Goal: Task Accomplishment & Management: Use online tool/utility

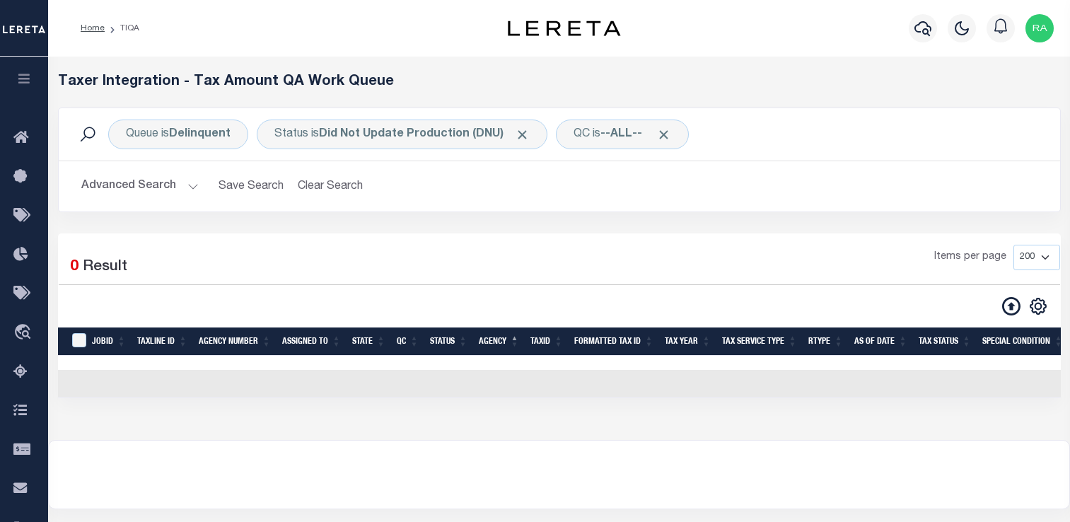
select select "200"
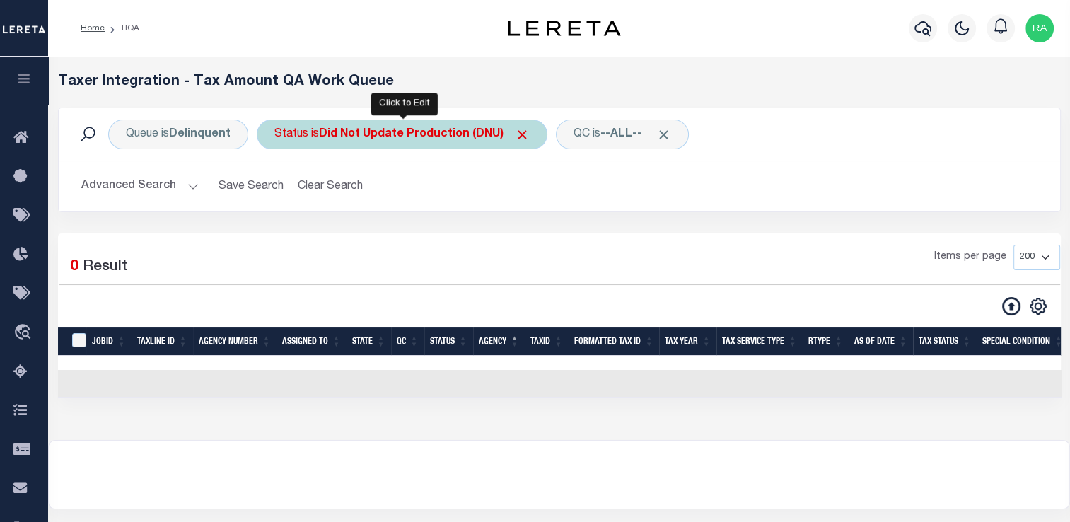
click at [436, 126] on div "Status is Did Not Update Production (DNU)" at bounding box center [402, 134] width 291 height 30
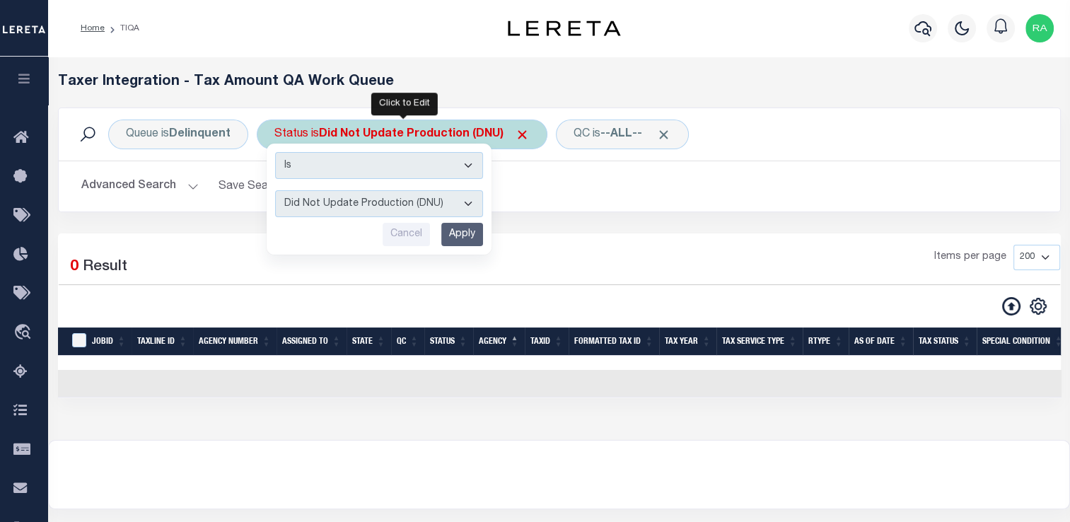
click at [370, 216] on div "Is Contains AI - Bot Exception (ERR) AI - Bot Running (PLA) AI - Failed QA (FQA…" at bounding box center [379, 199] width 225 height 111
click at [368, 207] on select "AI - Bot Exception (ERR) AI - Bot Running (PLA) AI - Failed QA (FQA) AI - Prep …" at bounding box center [379, 203] width 208 height 27
select select "FQA"
click at [275, 190] on select "AI - Bot Exception (ERR) AI - Bot Running (PLA) AI - Failed QA (FQA) AI - Prep …" at bounding box center [379, 203] width 208 height 27
click at [452, 230] on input "Apply" at bounding box center [462, 234] width 42 height 23
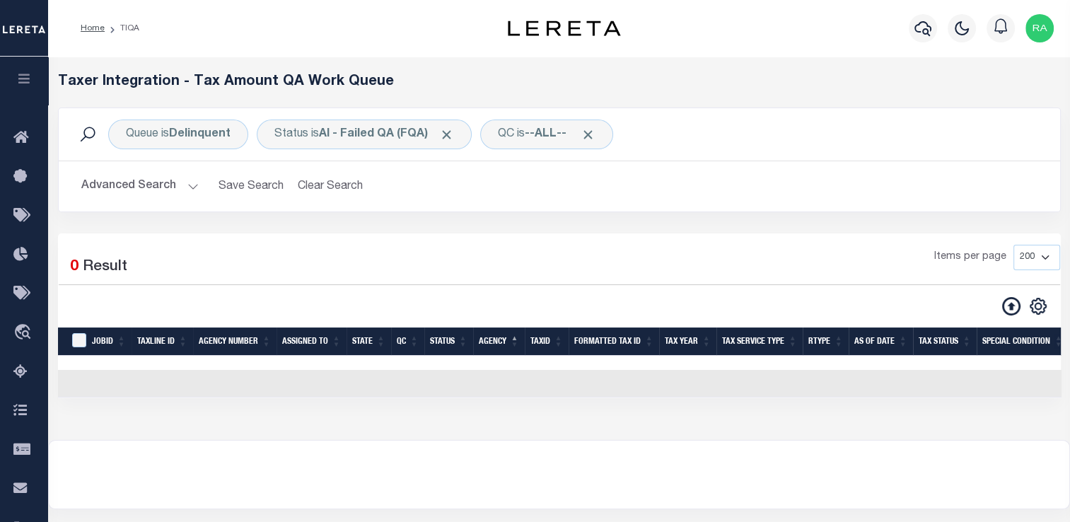
click at [182, 188] on button "Advanced Search" at bounding box center [139, 186] width 117 height 28
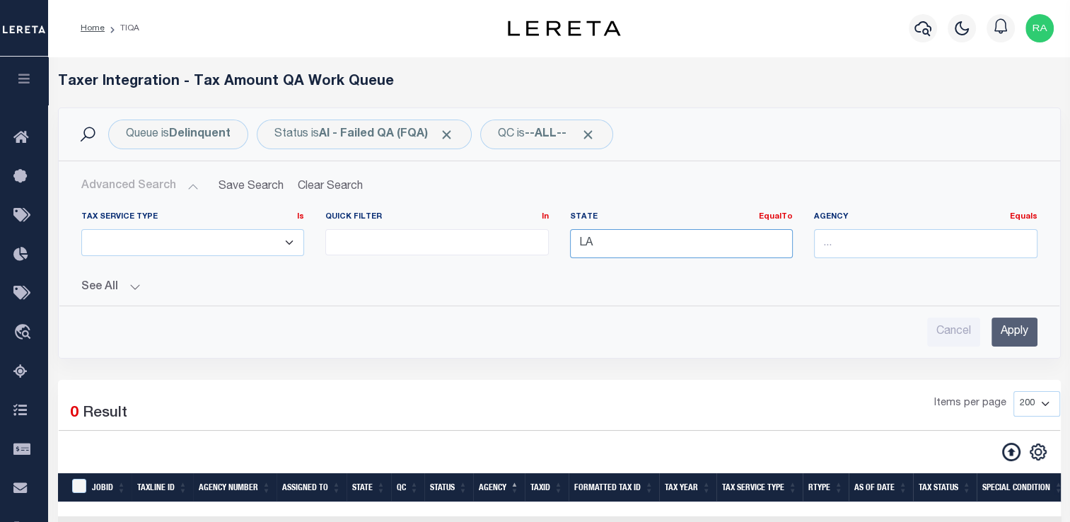
drag, startPoint x: 603, startPoint y: 247, endPoint x: 466, endPoint y: 256, distance: 137.4
click at [466, 256] on div "Tax Service Type Is Is Contains ESCROW NonESCROW Quick Filter In In View Only L…" at bounding box center [559, 240] width 977 height 58
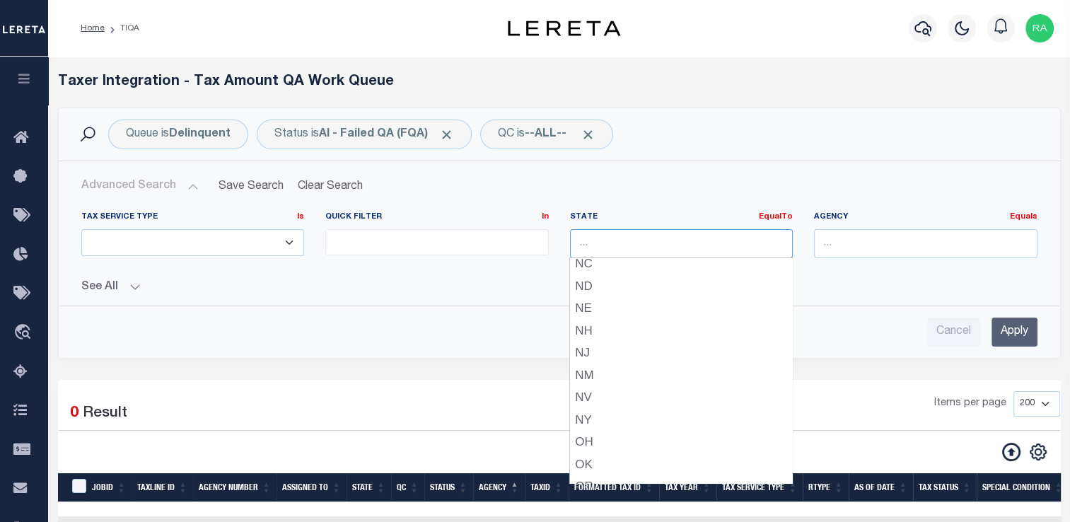
scroll to position [709, 0]
click at [627, 410] on div "OR" at bounding box center [681, 406] width 222 height 23
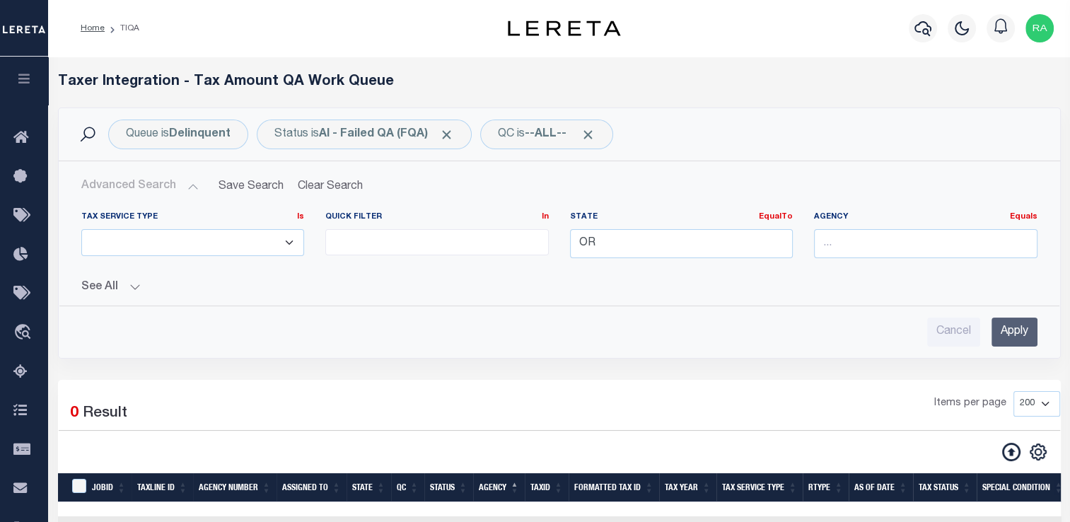
click at [1015, 321] on input "Apply" at bounding box center [1014, 331] width 46 height 29
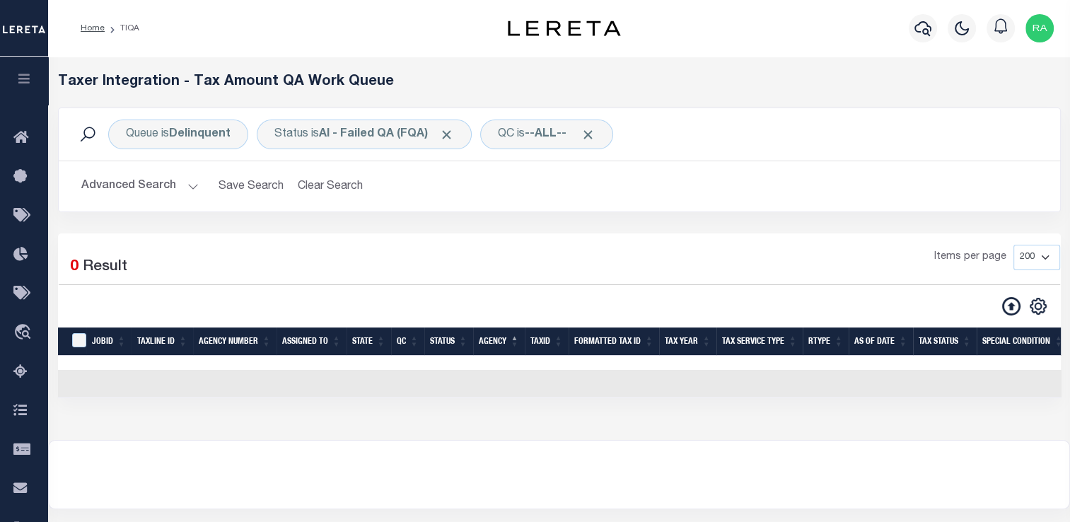
click at [128, 185] on button "Advanced Search" at bounding box center [139, 186] width 117 height 28
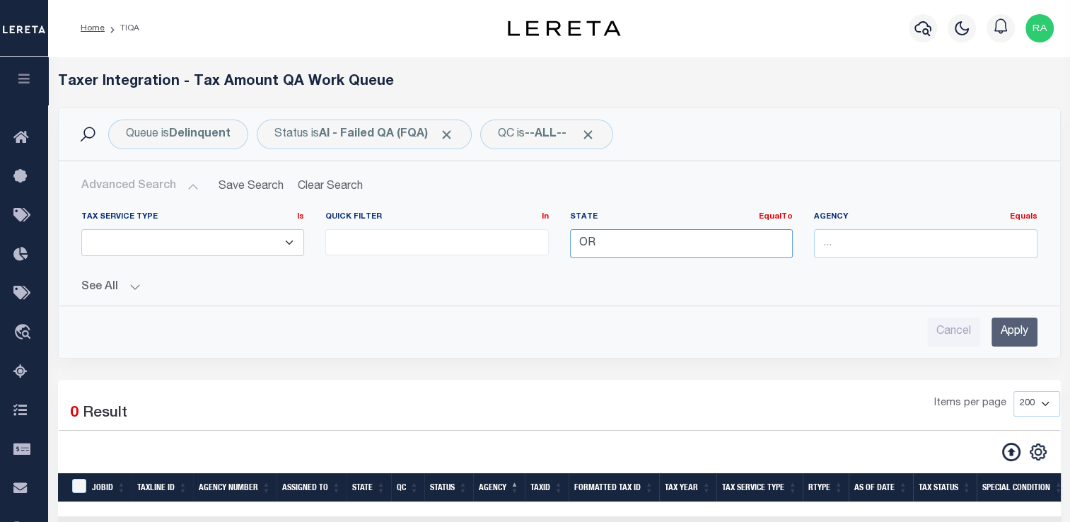
drag, startPoint x: 609, startPoint y: 247, endPoint x: 527, endPoint y: 259, distance: 83.5
click at [543, 259] on div "Tax Service Type Is Is Contains ESCROW NonESCROW Quick Filter In In View Only L…" at bounding box center [559, 240] width 977 height 58
click at [575, 281] on button "See All" at bounding box center [559, 287] width 956 height 13
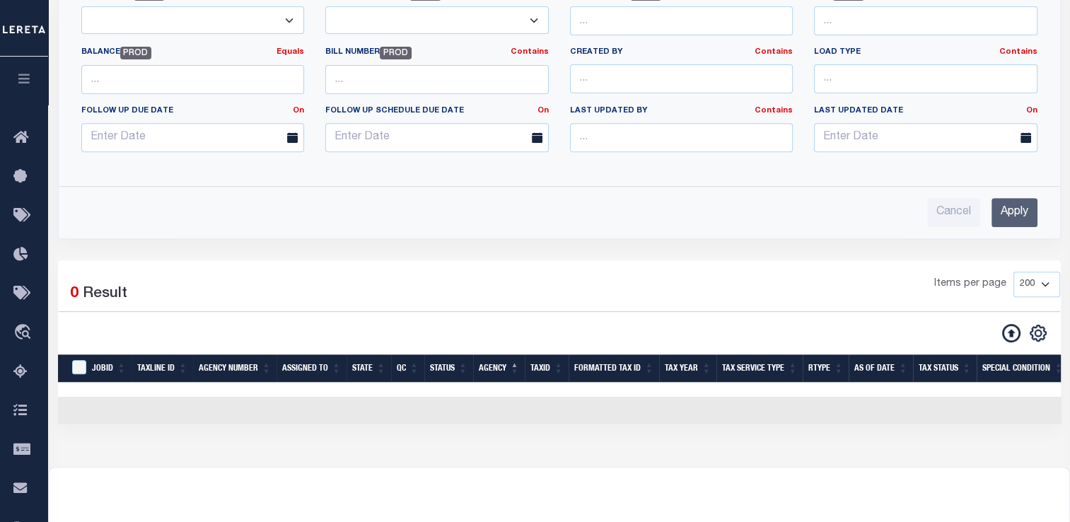
click at [1034, 200] on input "Apply" at bounding box center [1014, 212] width 46 height 29
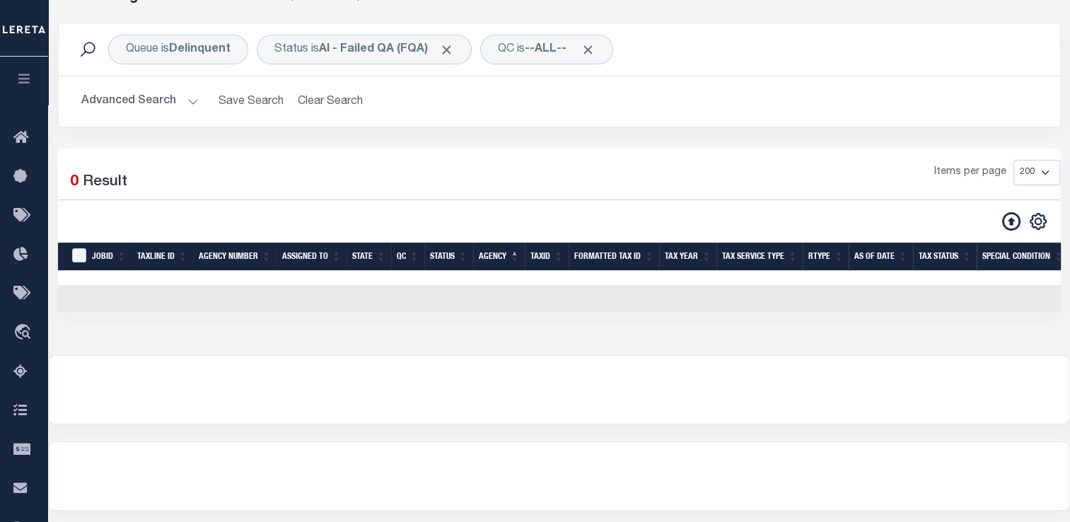
scroll to position [83, 0]
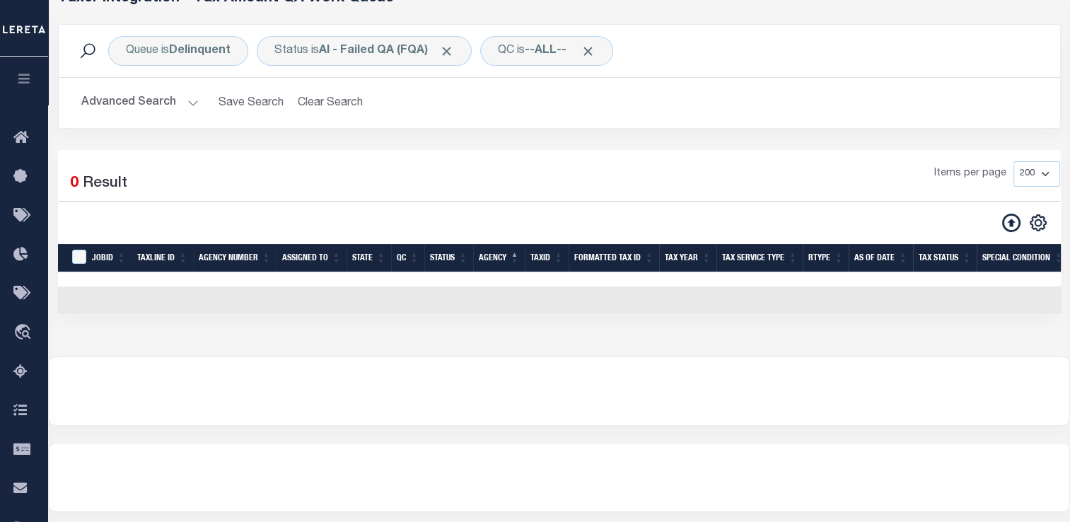
click at [192, 111] on button "Advanced Search" at bounding box center [139, 103] width 117 height 28
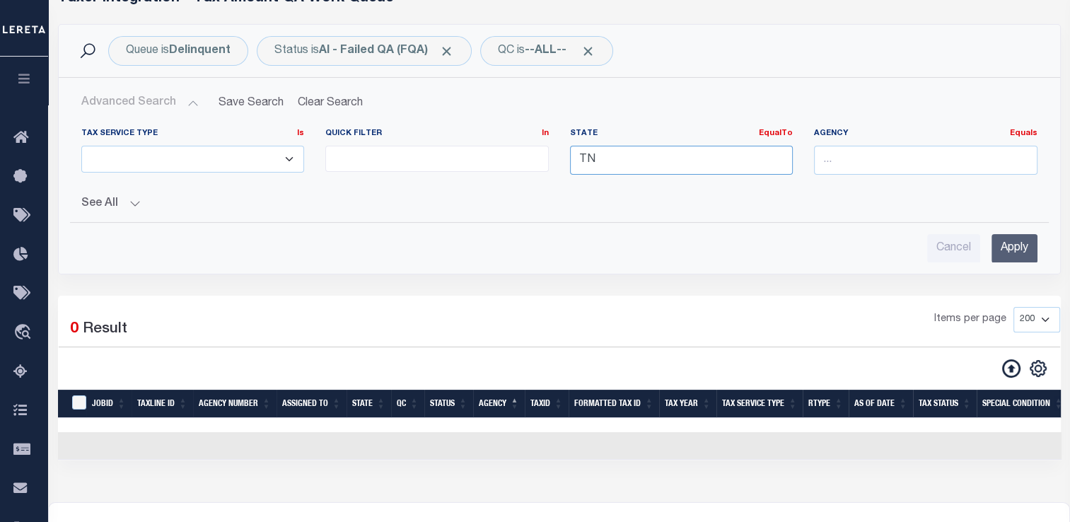
drag, startPoint x: 599, startPoint y: 165, endPoint x: 571, endPoint y: 165, distance: 28.3
click at [571, 165] on input "TN" at bounding box center [681, 160] width 223 height 29
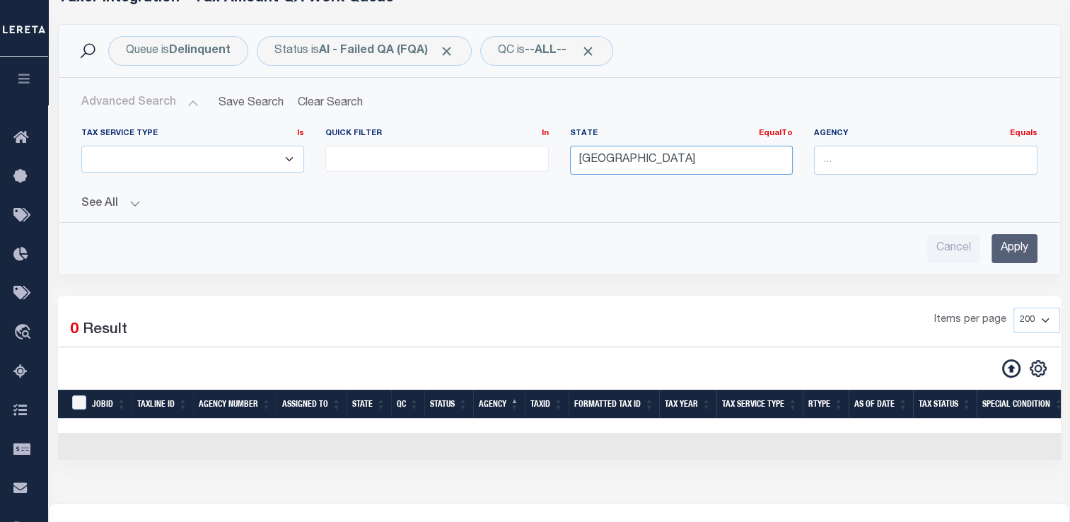
type input "[GEOGRAPHIC_DATA]"
click at [585, 185] on div "[GEOGRAPHIC_DATA]" at bounding box center [681, 186] width 222 height 23
click at [1029, 241] on input "Apply" at bounding box center [1014, 248] width 46 height 29
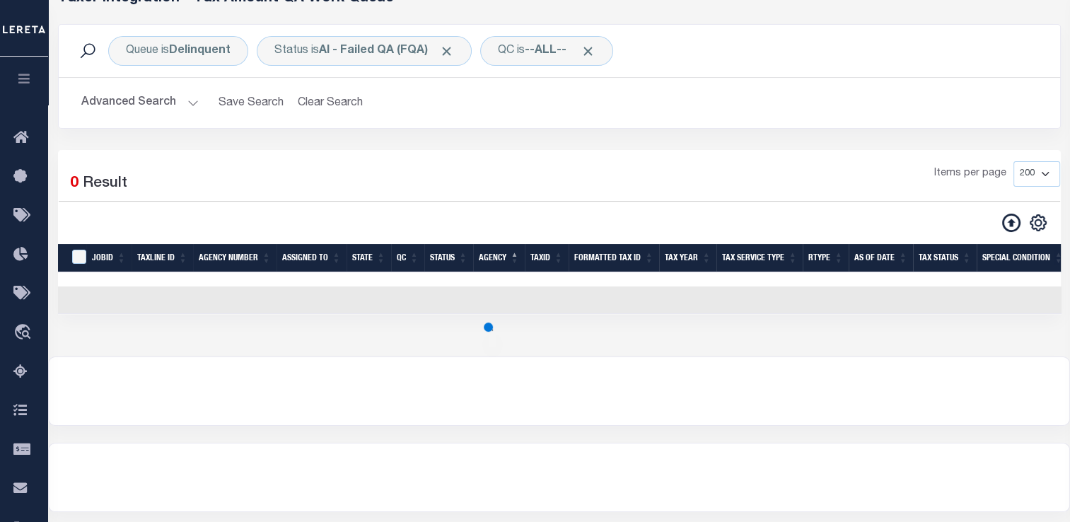
click at [189, 106] on button "Advanced Search" at bounding box center [139, 103] width 117 height 28
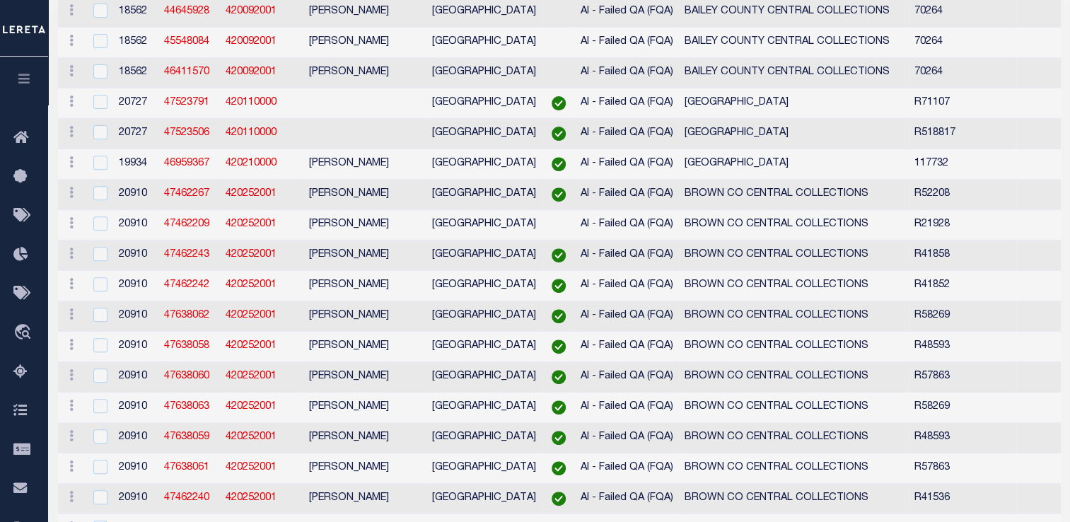
scroll to position [0, 0]
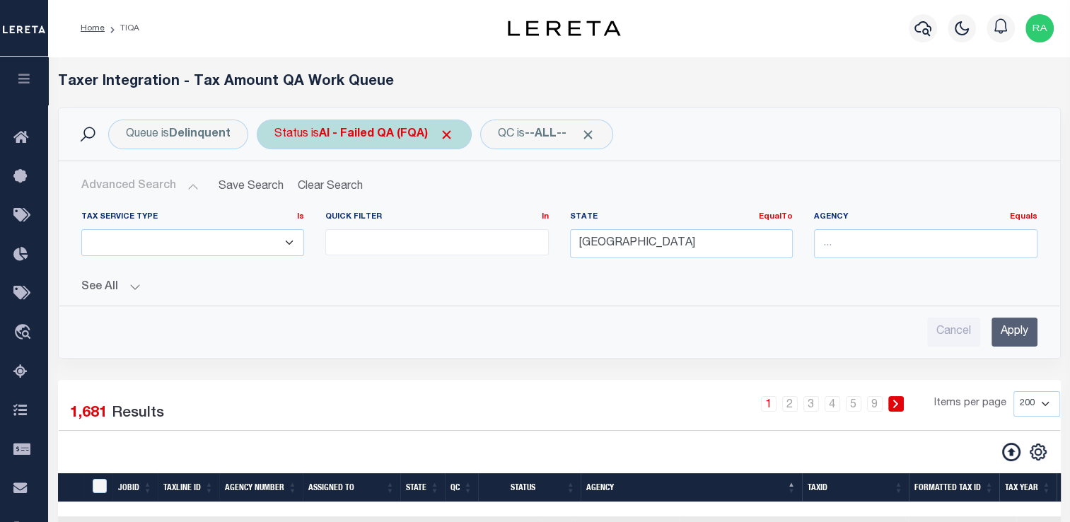
click at [356, 138] on b "AI - Failed QA (FQA)" at bounding box center [386, 134] width 135 height 11
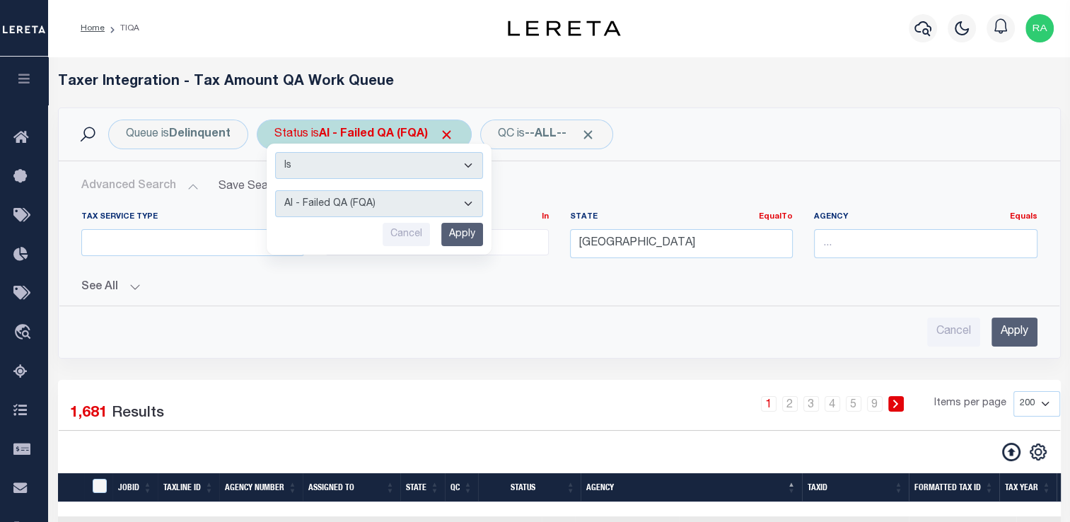
click at [349, 211] on select "AI - Bot Exception (ERR) AI - Bot Running (PLA) AI - Failed QA (FQA) AI - Prep …" at bounding box center [379, 203] width 208 height 27
select select "PLA"
click at [275, 190] on select "AI - Bot Exception (ERR) AI - Bot Running (PLA) AI - Failed QA (FQA) AI - Prep …" at bounding box center [379, 203] width 208 height 27
click at [467, 238] on input "Apply" at bounding box center [462, 234] width 42 height 23
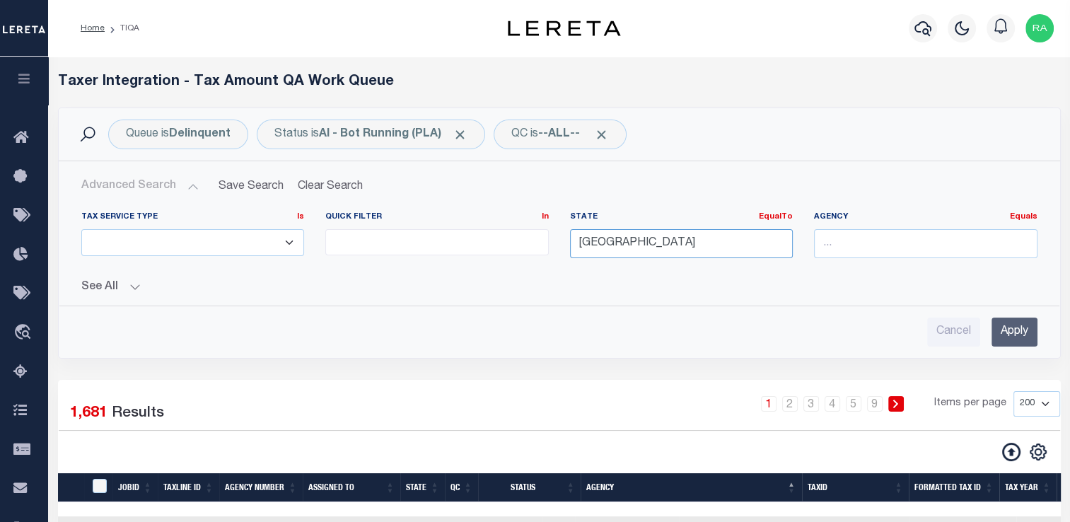
click at [534, 262] on div "Tax Service Type Is Is Contains ESCROW NonESCROW Quick Filter In In View Only L…" at bounding box center [559, 240] width 977 height 58
click at [595, 267] on div "AR" at bounding box center [681, 269] width 222 height 23
type input "AR"
click at [1003, 325] on input "Apply" at bounding box center [1014, 331] width 46 height 29
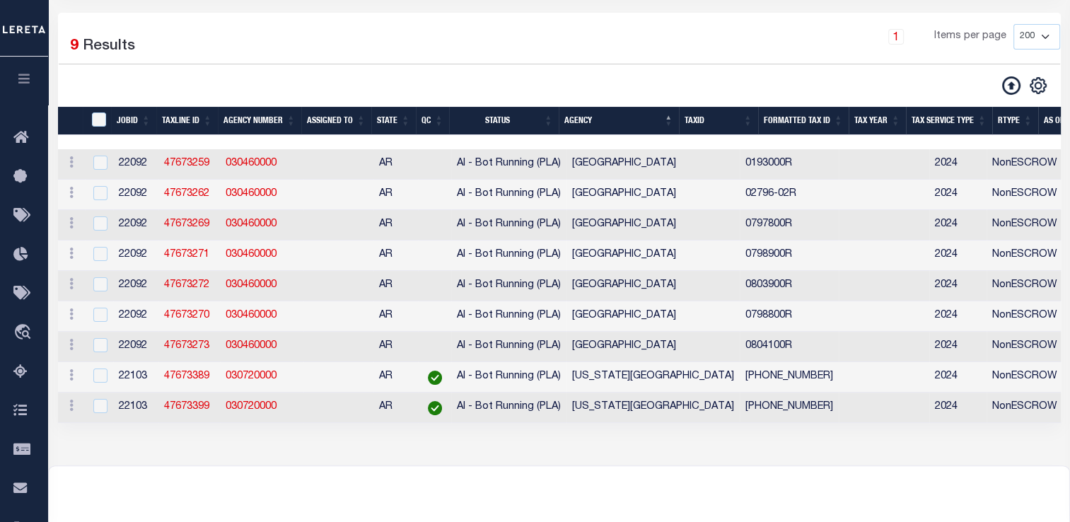
scroll to position [221, 0]
click at [100, 123] on input "TaxID" at bounding box center [99, 119] width 14 height 14
checkbox input "true"
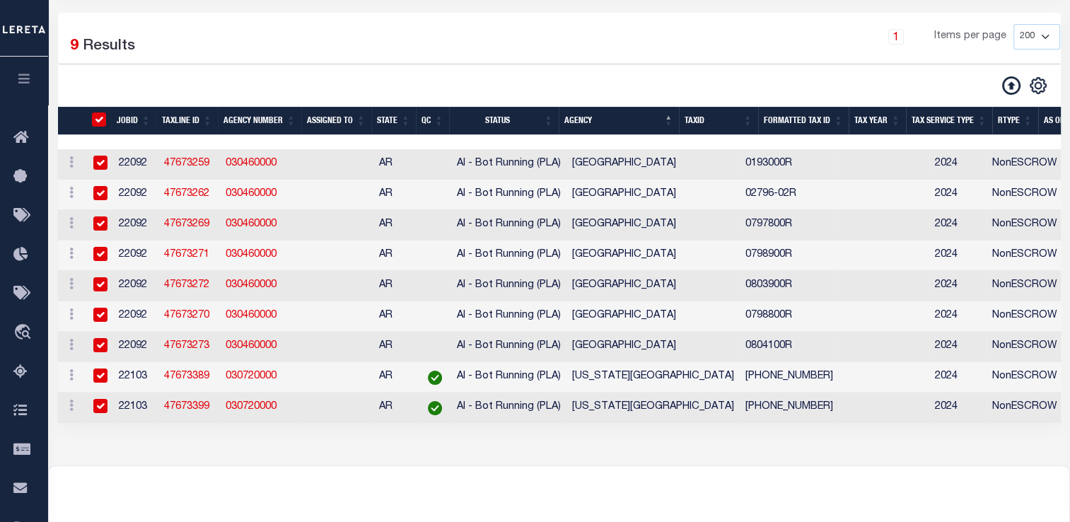
checkbox input "true"
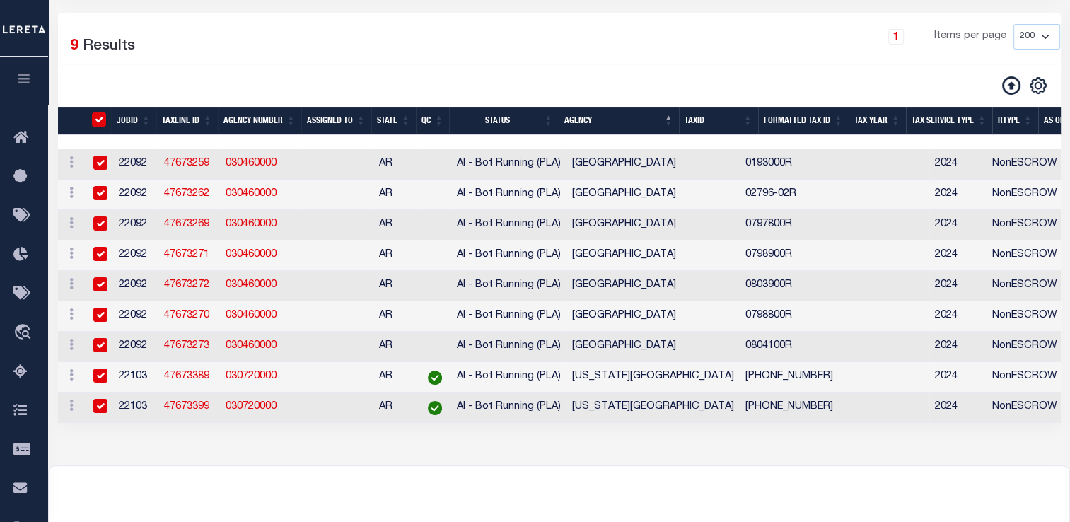
checkbox input "true"
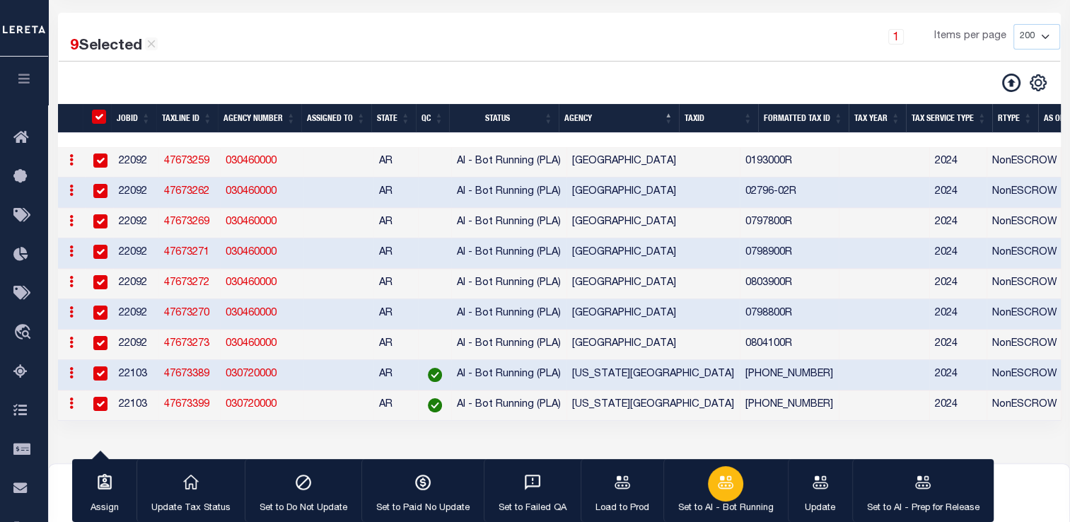
click at [732, 486] on div "button" at bounding box center [725, 483] width 35 height 35
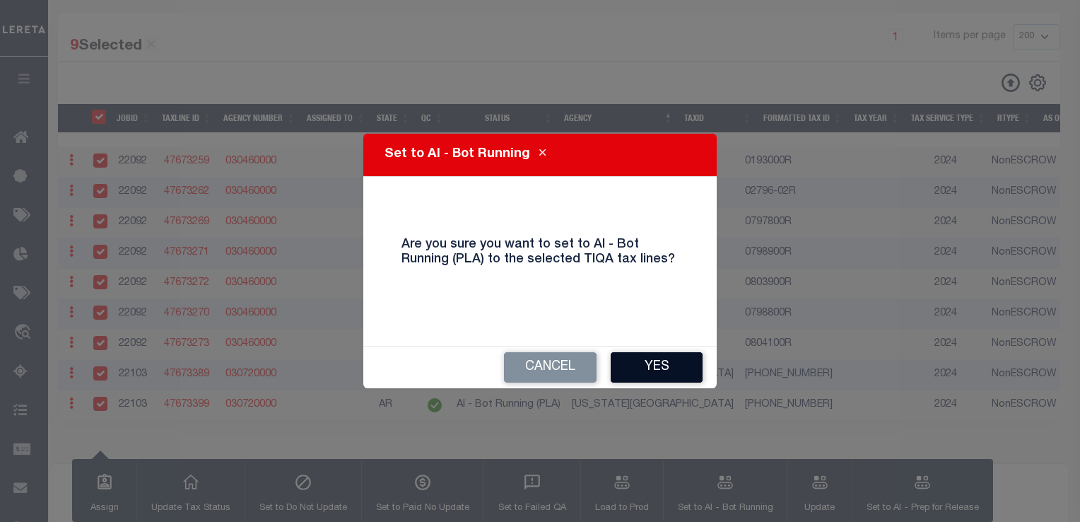
click at [667, 366] on button "Yes" at bounding box center [657, 367] width 92 height 30
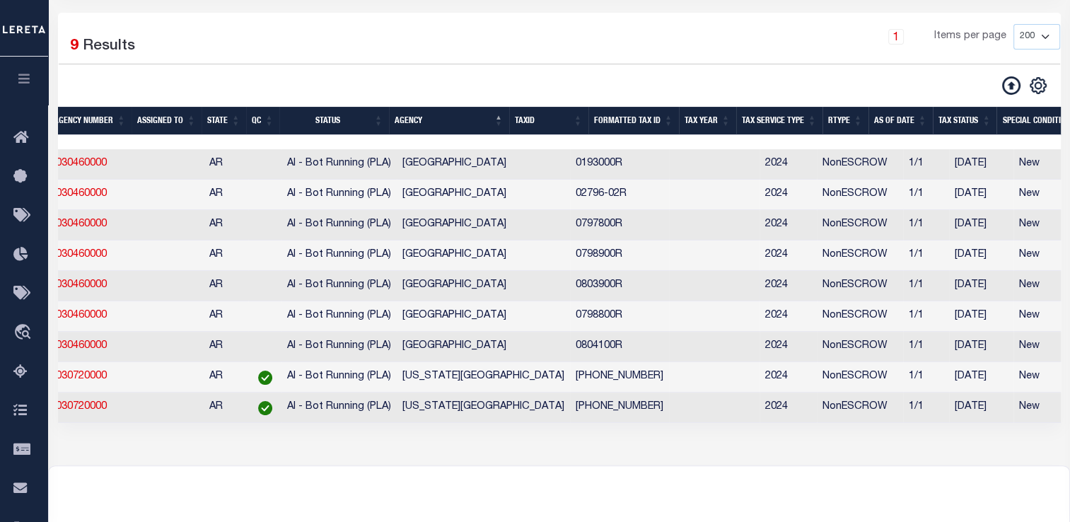
scroll to position [0, 0]
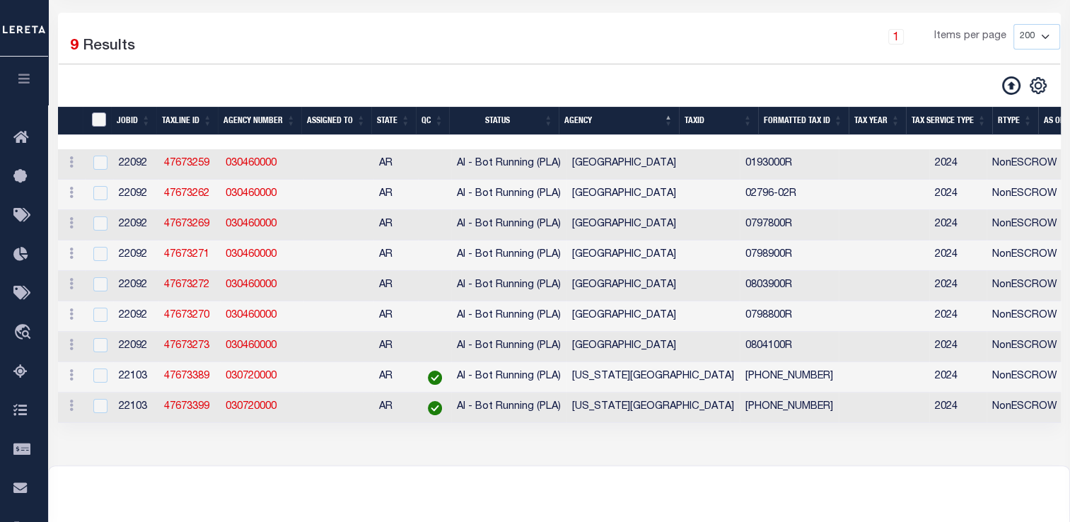
click at [98, 120] on input "TaxID" at bounding box center [99, 119] width 14 height 14
checkbox input "true"
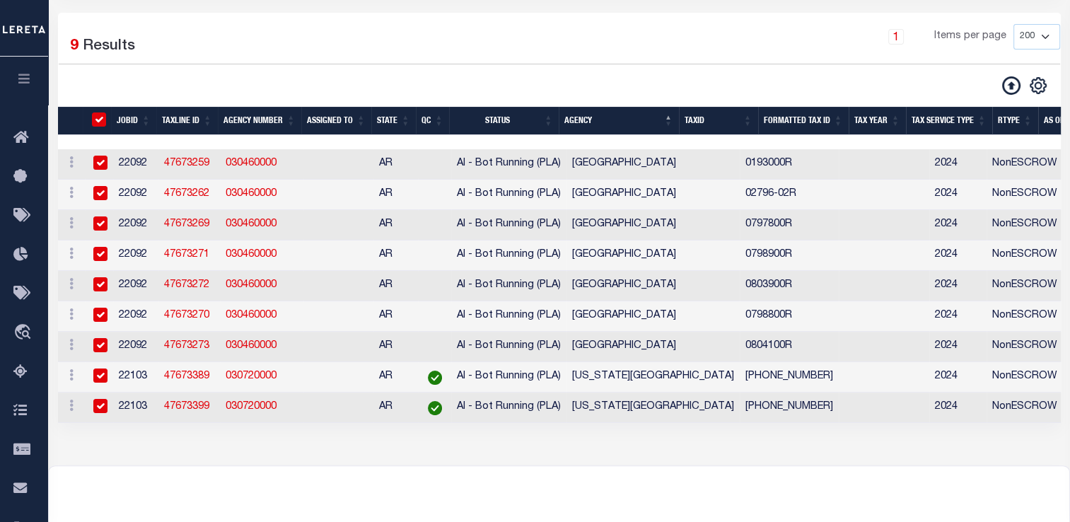
checkbox input "true"
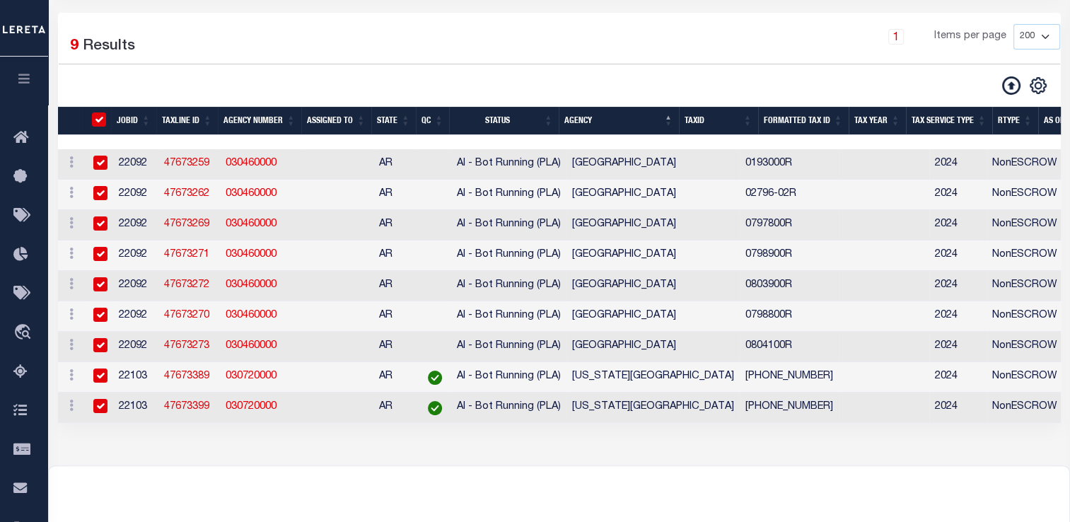
checkbox input "true"
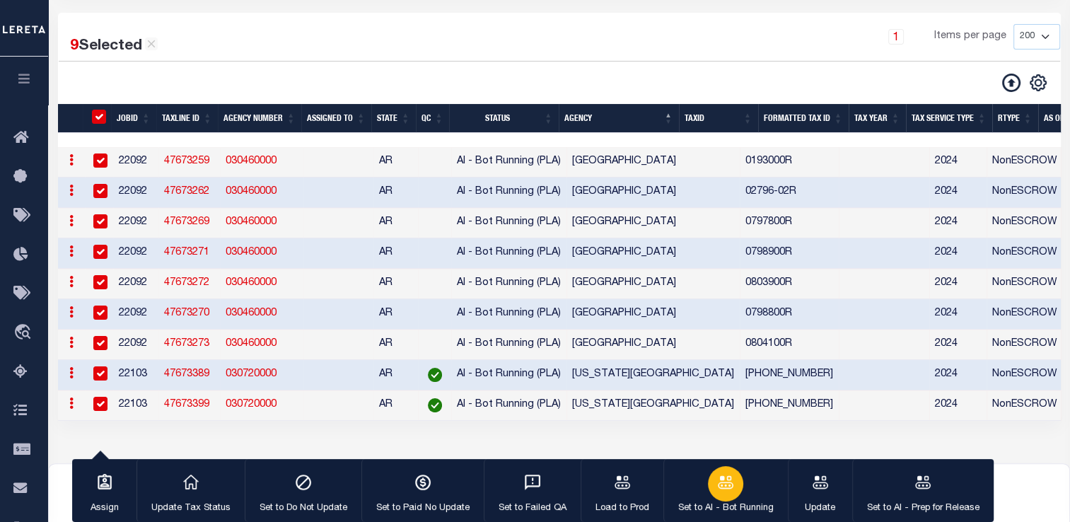
click at [727, 491] on icon "button" at bounding box center [725, 482] width 18 height 18
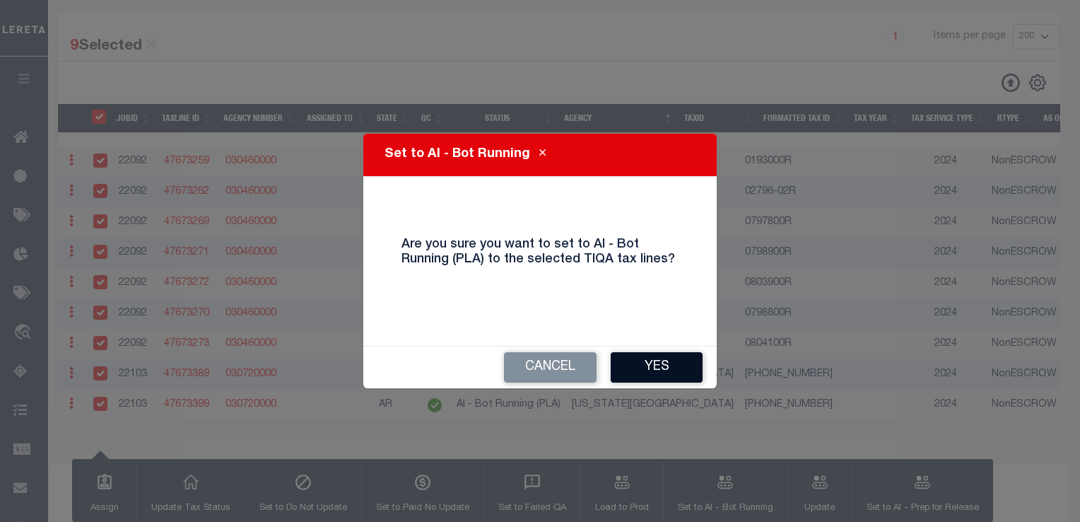
click at [653, 369] on button "Yes" at bounding box center [657, 367] width 92 height 30
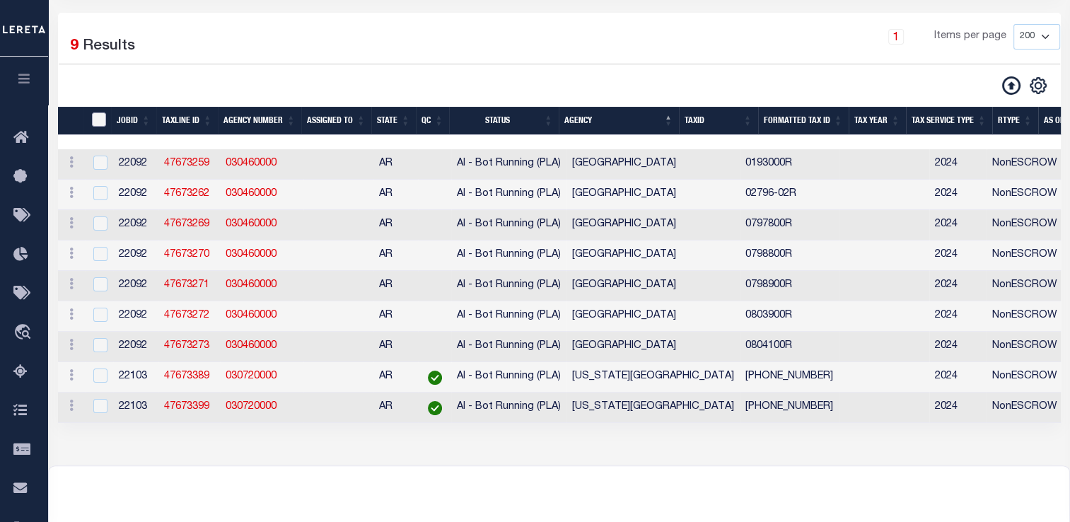
click at [100, 125] on input "TaxID" at bounding box center [99, 119] width 14 height 14
checkbox input "true"
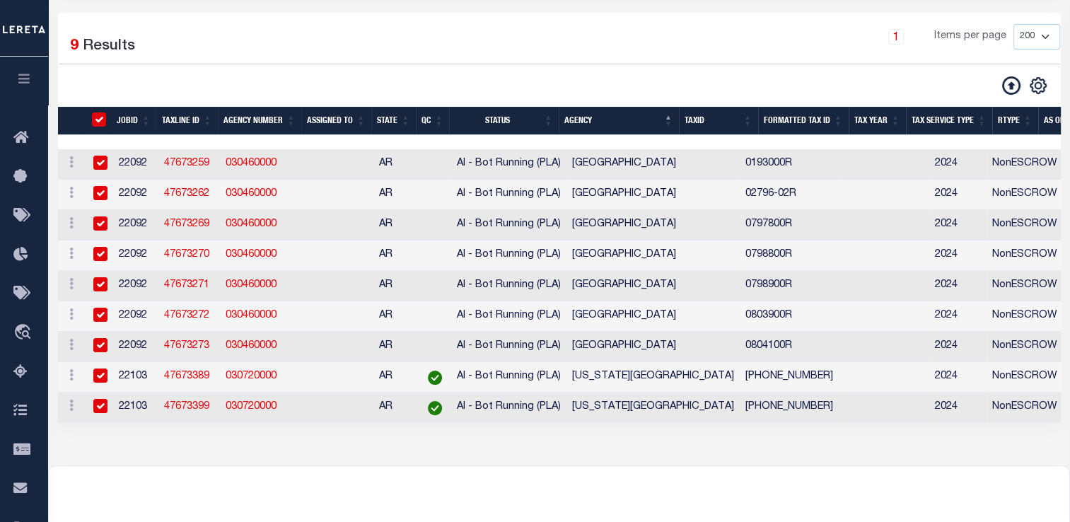
checkbox input "true"
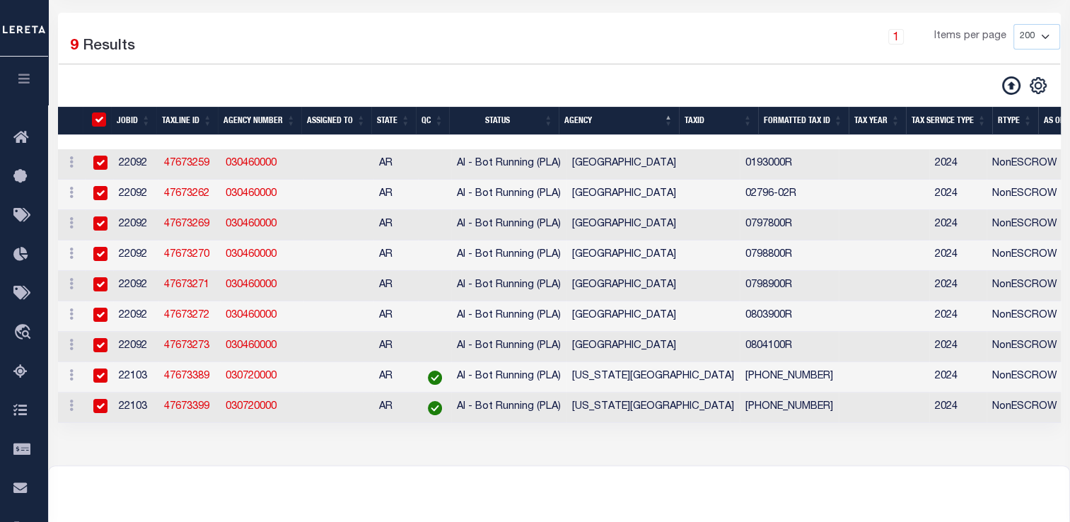
checkbox input "true"
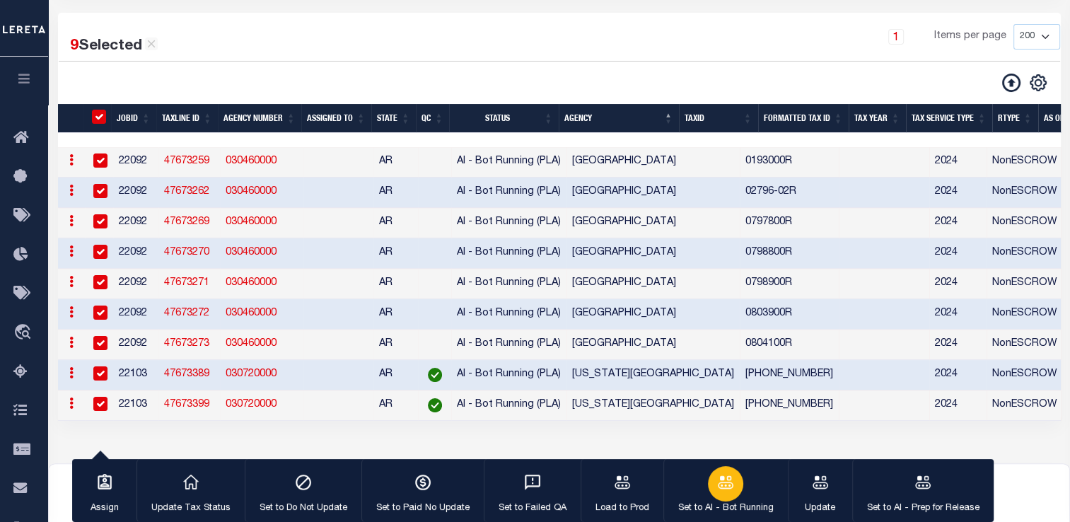
click at [718, 488] on icon "button" at bounding box center [726, 481] width 16 height 13
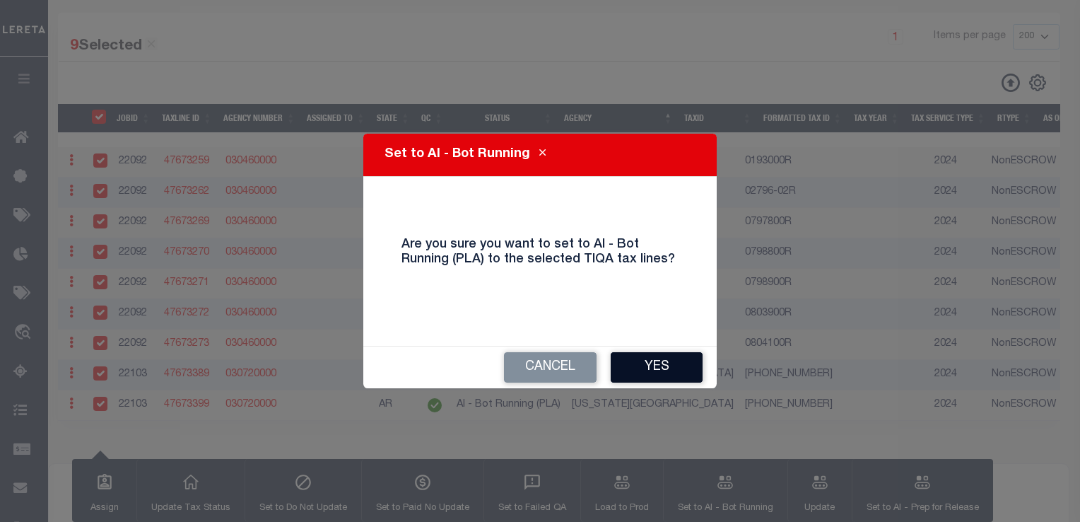
click at [648, 352] on button "Yes" at bounding box center [657, 367] width 92 height 30
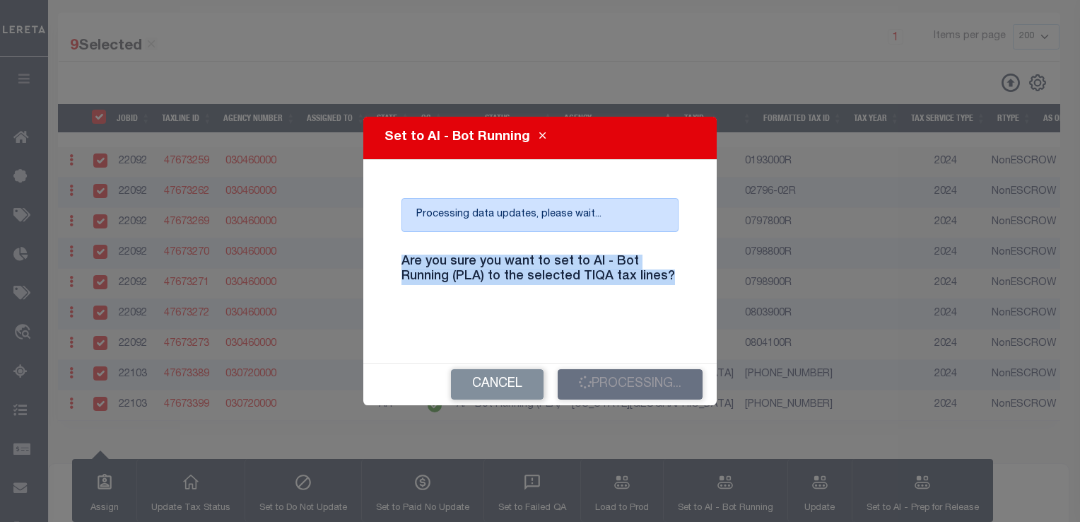
drag, startPoint x: 402, startPoint y: 263, endPoint x: 705, endPoint y: 286, distance: 304.1
click at [705, 286] on div "Set to AI - Bot Running Processing data updates, please wait... Are you sure yo…" at bounding box center [539, 261] width 353 height 288
click at [660, 282] on h4 "Are you sure you want to set to AI - Bot Running (PLA) to the selected TIQA tax…" at bounding box center [540, 269] width 298 height 30
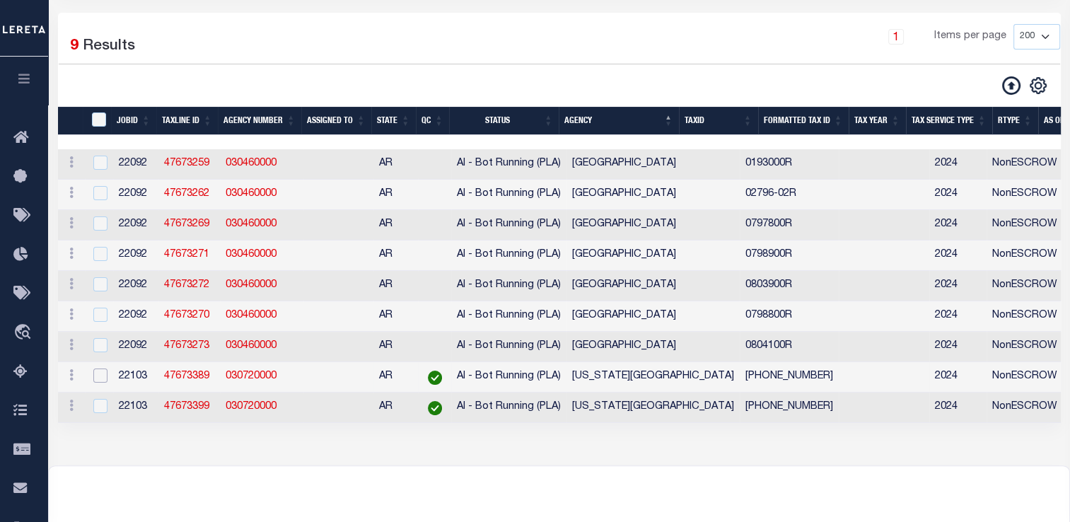
click at [99, 380] on input "checkbox" at bounding box center [100, 375] width 14 height 14
checkbox input "true"
checkbox input "false"
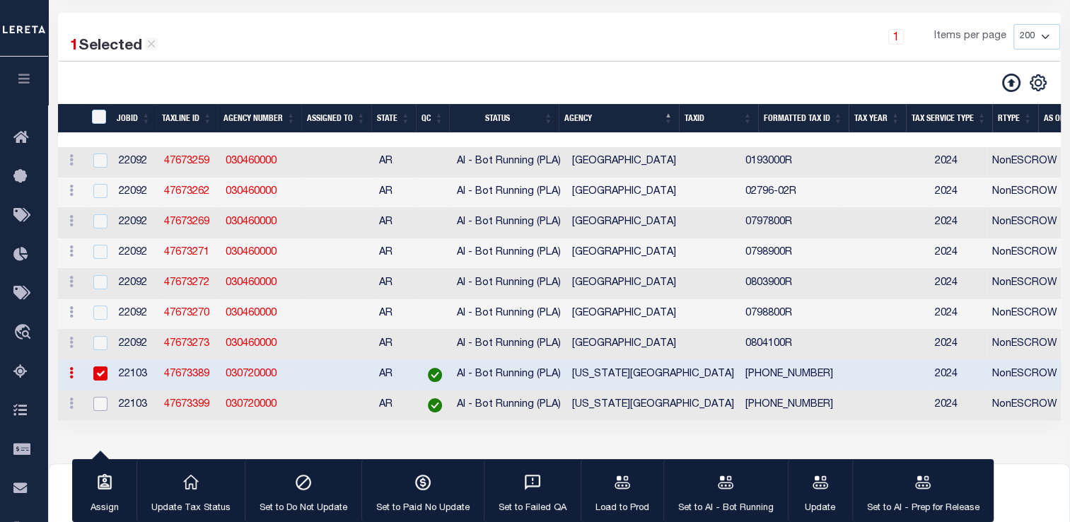
click at [98, 411] on input "checkbox" at bounding box center [100, 404] width 14 height 14
checkbox input "true"
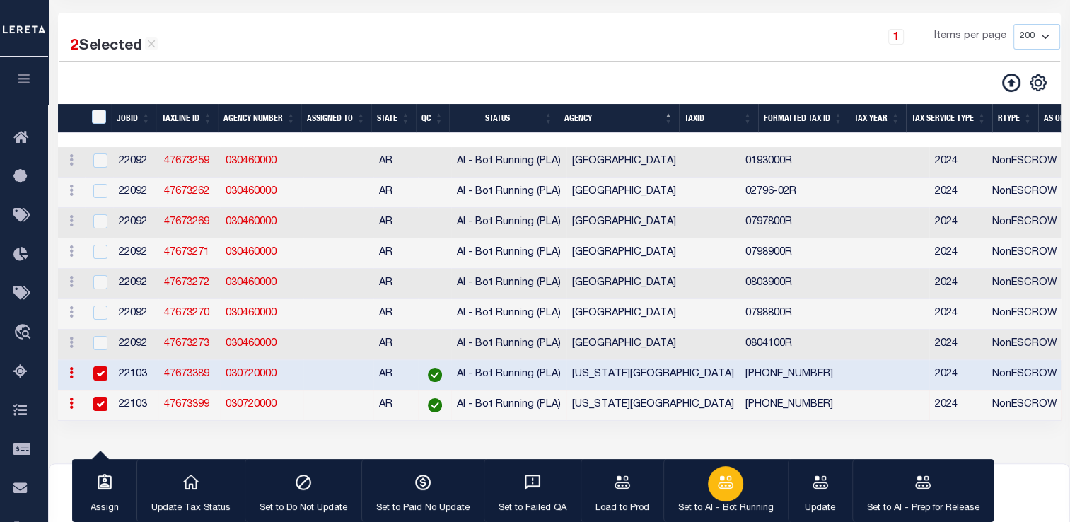
click at [716, 480] on icon "button" at bounding box center [725, 482] width 18 height 18
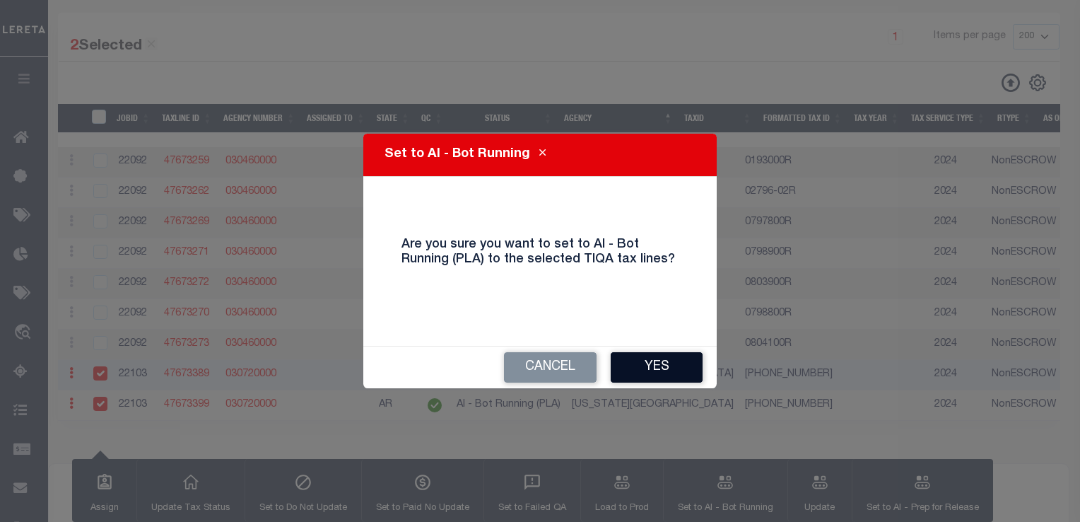
click at [665, 368] on button "Yes" at bounding box center [657, 367] width 92 height 30
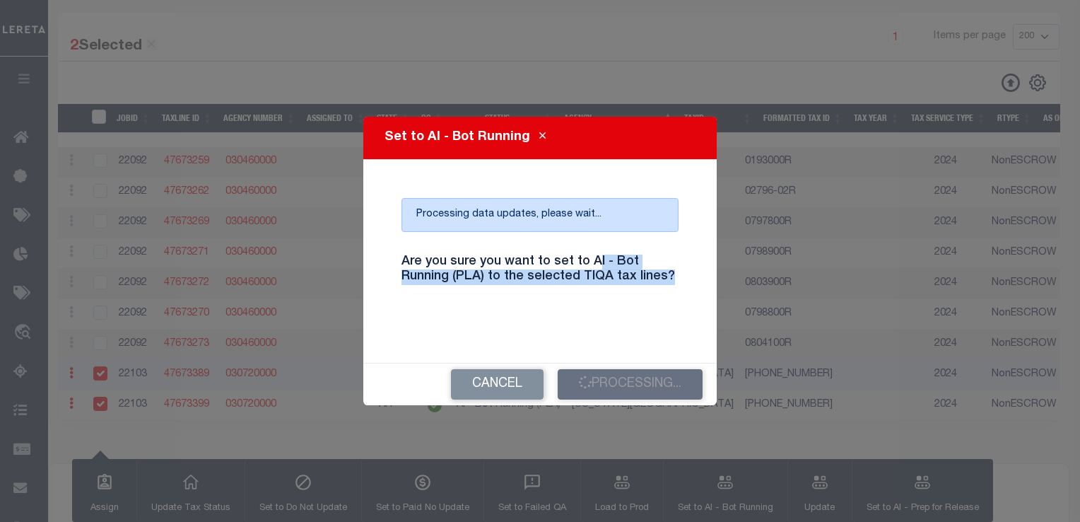
drag, startPoint x: 666, startPoint y: 279, endPoint x: 594, endPoint y: 245, distance: 79.7
click at [594, 245] on div "Are you sure you want to set to AI - Bot Running (PLA) to the selected TIQA tax…" at bounding box center [540, 278] width 298 height 70
drag, startPoint x: 591, startPoint y: 248, endPoint x: 421, endPoint y: 276, distance: 171.9
click at [421, 276] on div "Are you sure you want to set to AI - Bot Running (PLA) to the selected TIQA tax…" at bounding box center [540, 278] width 298 height 70
click at [421, 281] on h4 "Are you sure you want to set to AI - Bot Running (PLA) to the selected TIQA tax…" at bounding box center [540, 269] width 298 height 30
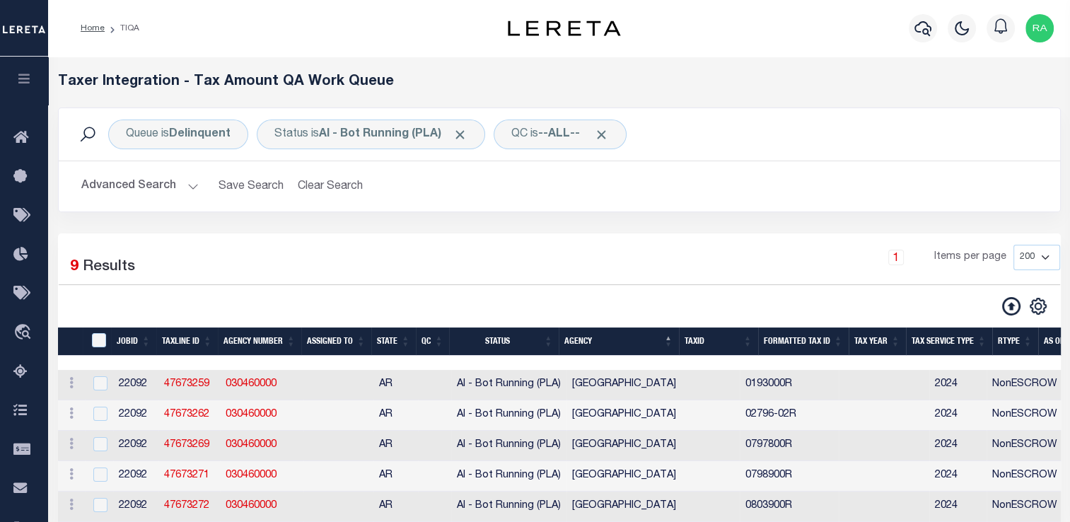
click at [189, 187] on button "Advanced Search" at bounding box center [139, 186] width 117 height 28
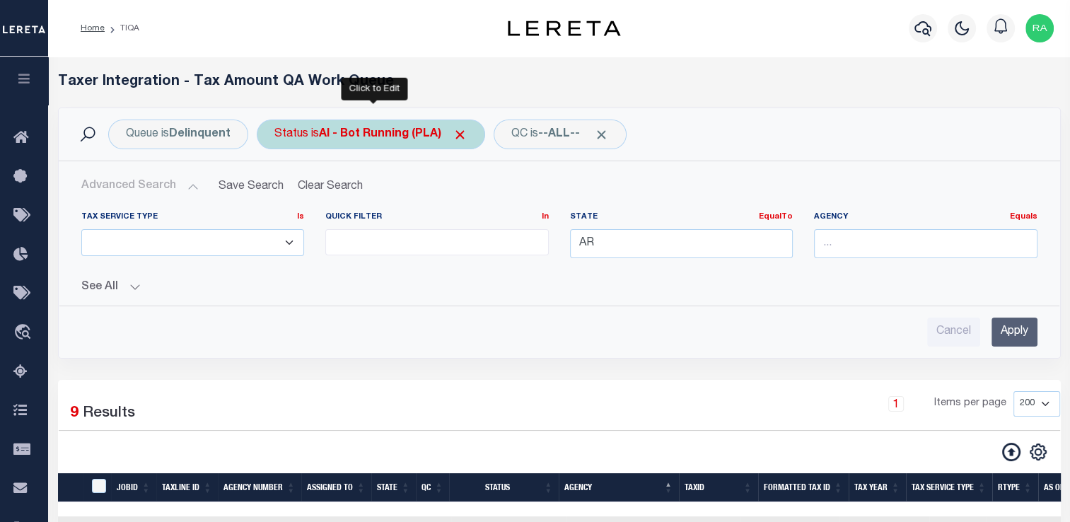
click at [380, 136] on b "AI - Bot Running (PLA)" at bounding box center [393, 134] width 148 height 11
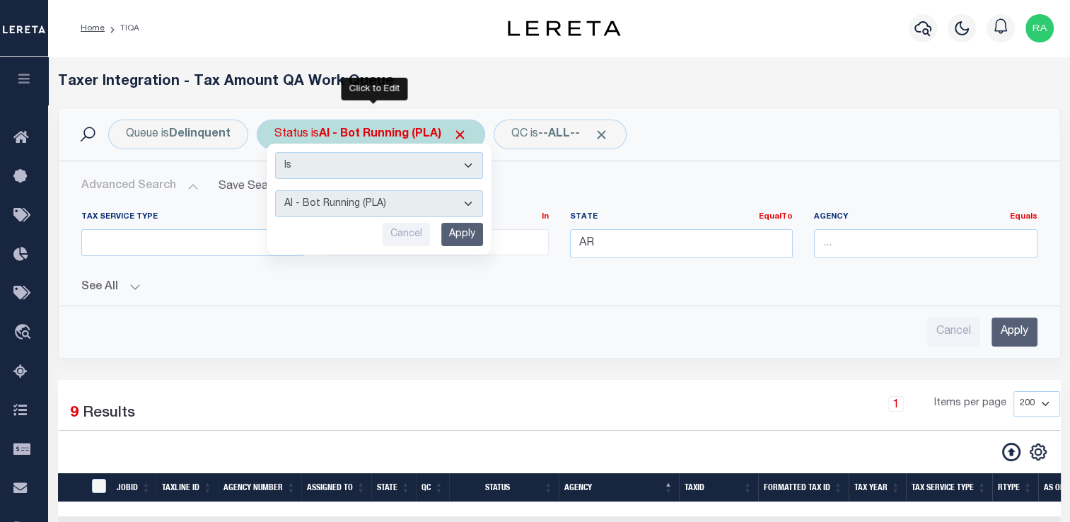
click at [376, 195] on select "AI - Bot Exception (ERR) AI - Bot Running (PLA) AI - Failed QA (FQA) AI - Prep …" at bounding box center [379, 203] width 208 height 27
click at [409, 206] on select "AI - Bot Exception (ERR) AI - Bot Running (PLA) AI - Failed QA (FQA) AI - Prep …" at bounding box center [379, 203] width 208 height 27
select select "TNF"
click at [275, 190] on select "AI - Bot Exception (ERR) AI - Bot Running (PLA) AI - Failed QA (FQA) AI - Prep …" at bounding box center [379, 203] width 208 height 27
click at [457, 234] on input "Apply" at bounding box center [462, 234] width 42 height 23
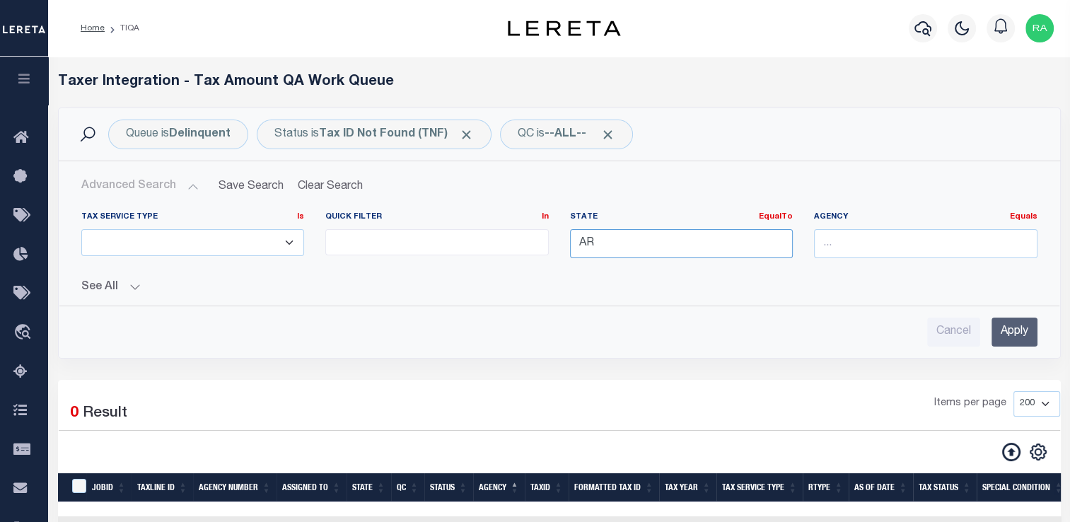
click at [657, 241] on input "AR" at bounding box center [681, 243] width 223 height 29
click at [655, 263] on div "AL" at bounding box center [681, 269] width 222 height 23
click at [1007, 327] on input "Apply" at bounding box center [1014, 331] width 46 height 29
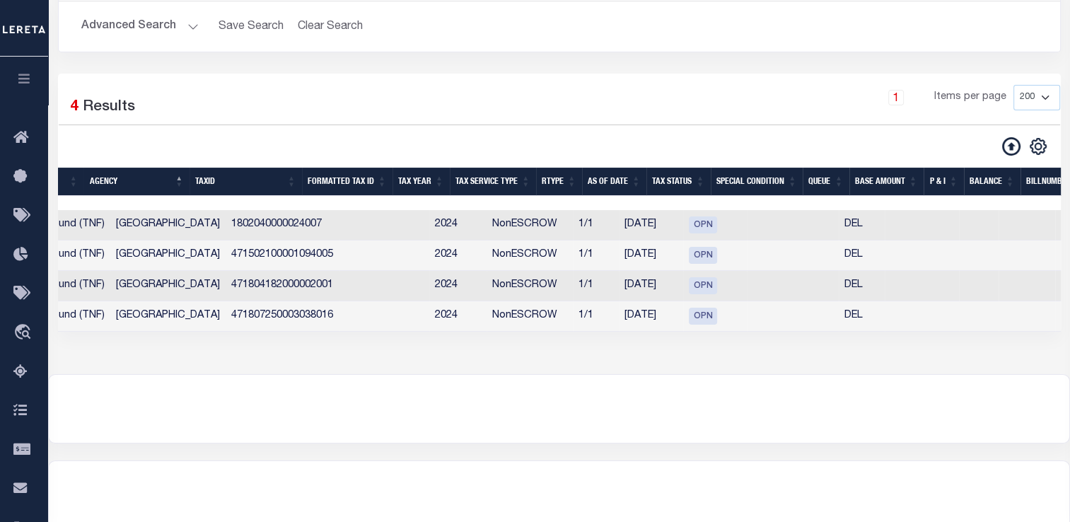
scroll to position [0, 181]
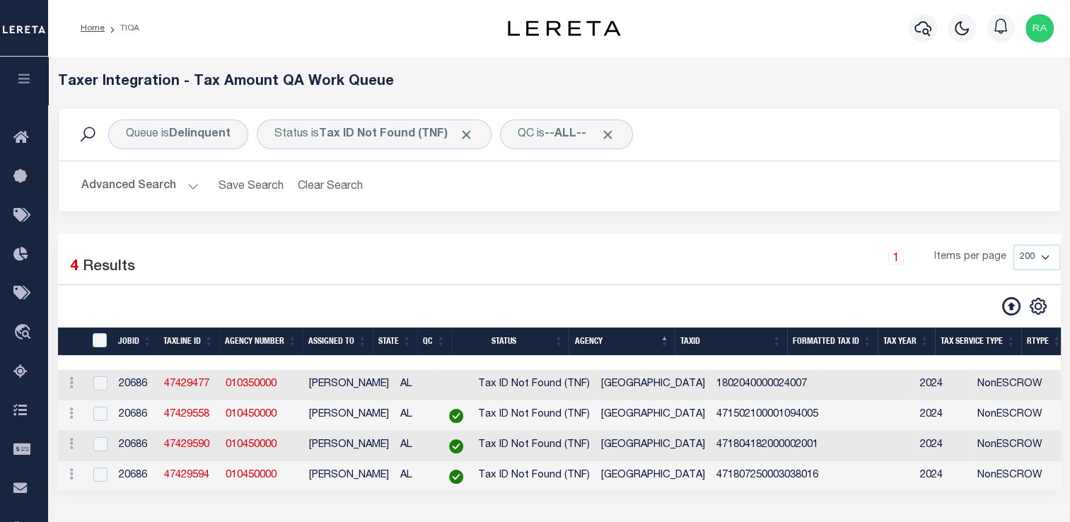
click at [204, 180] on h2 "Advanced Search Save Search Clear Search TIQATaxLineSearchTable_dynamictable___…" at bounding box center [559, 186] width 978 height 28
click at [185, 194] on button "Advanced Search" at bounding box center [139, 186] width 117 height 28
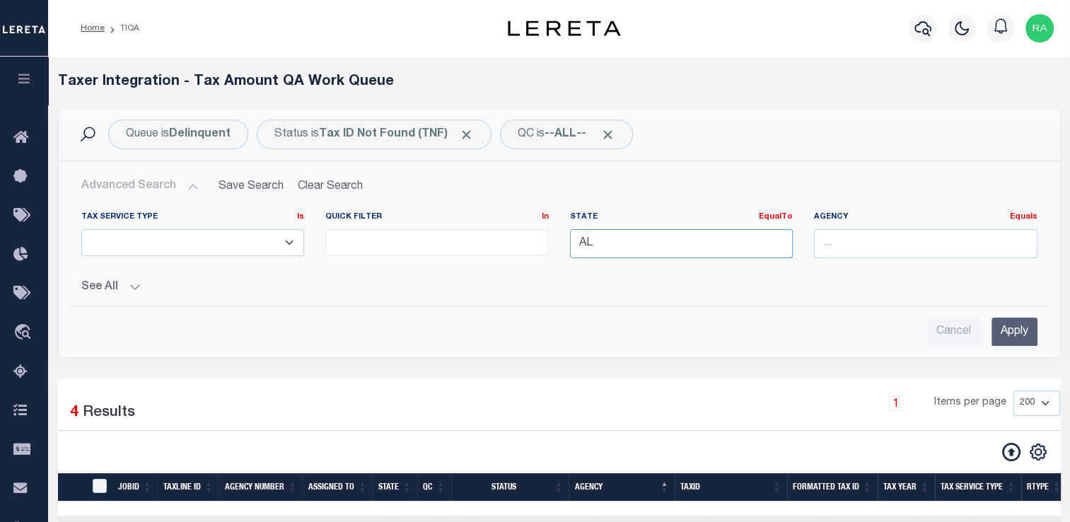
click at [606, 244] on input "AL" at bounding box center [681, 243] width 223 height 29
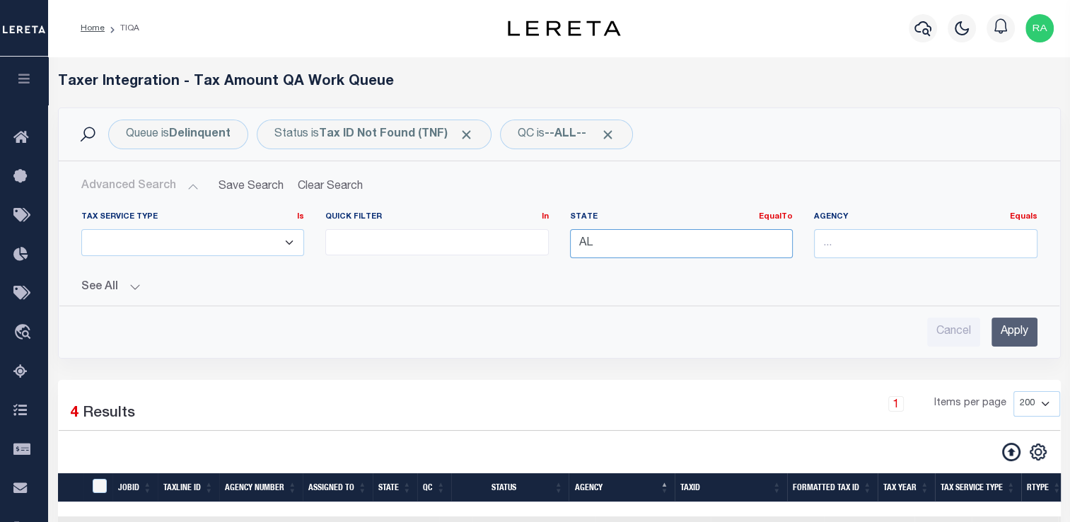
type input "A"
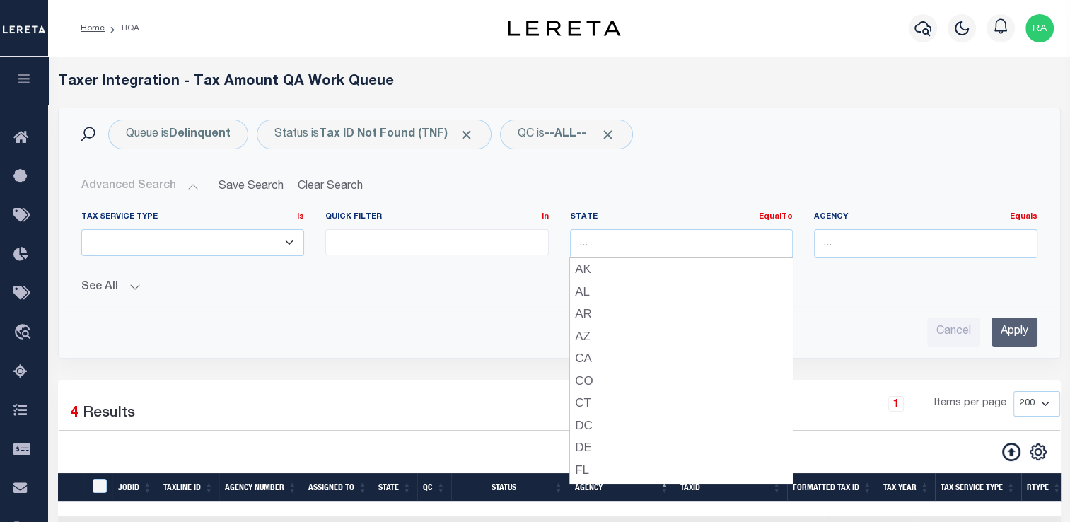
click at [868, 324] on div "Cancel Apply" at bounding box center [559, 331] width 956 height 29
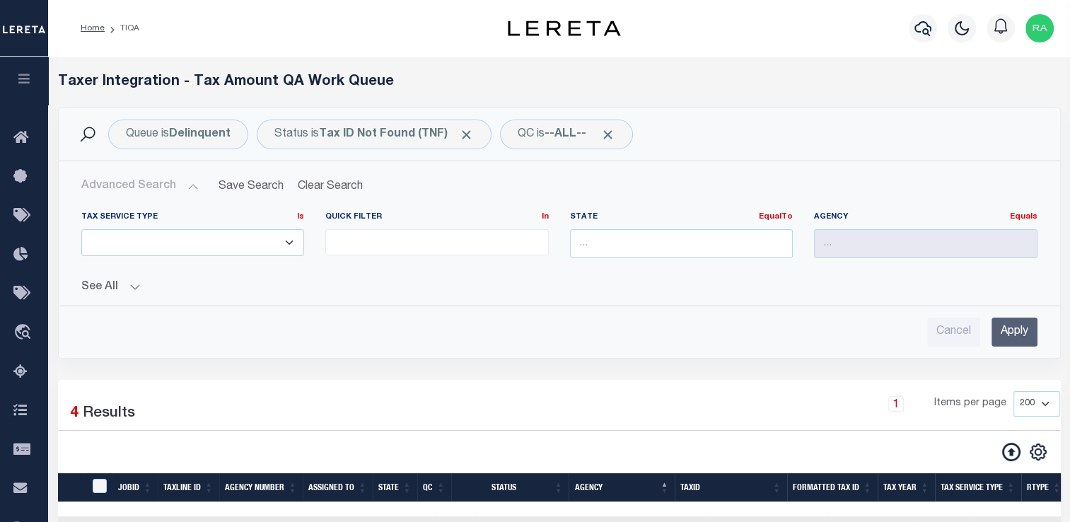
click at [1004, 329] on input "Apply" at bounding box center [1014, 331] width 46 height 29
